Goal: Browse casually

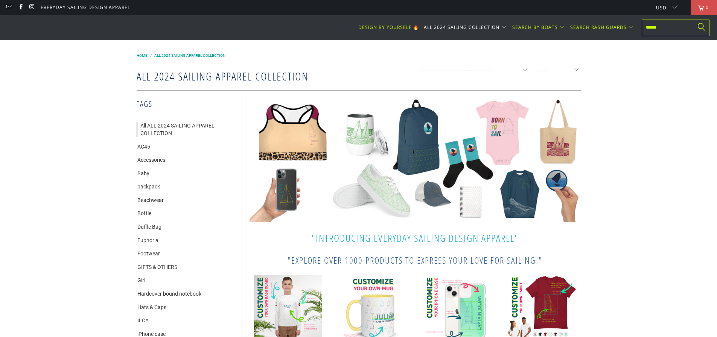
drag, startPoint x: 29, startPoint y: 50, endPoint x: 39, endPoint y: 50, distance: 10.6
click at [0, 0] on img at bounding box center [0, 0] width 0 height 0
